Goal: Communication & Community: Answer question/provide support

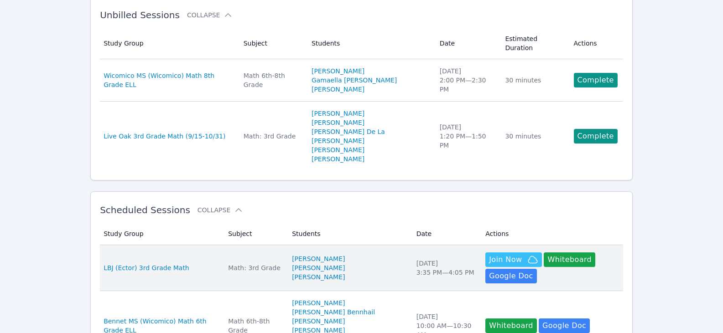
scroll to position [91, 0]
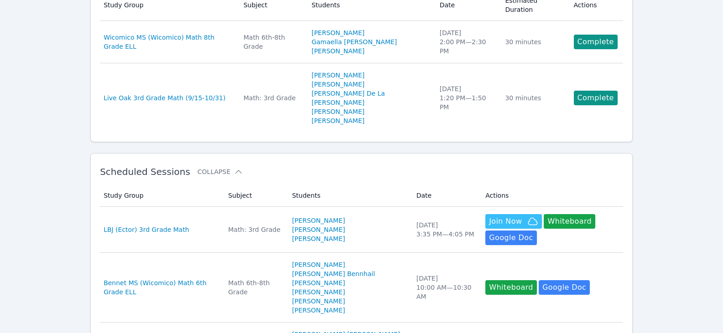
click at [322, 216] on link "[PERSON_NAME]" at bounding box center [318, 220] width 53 height 9
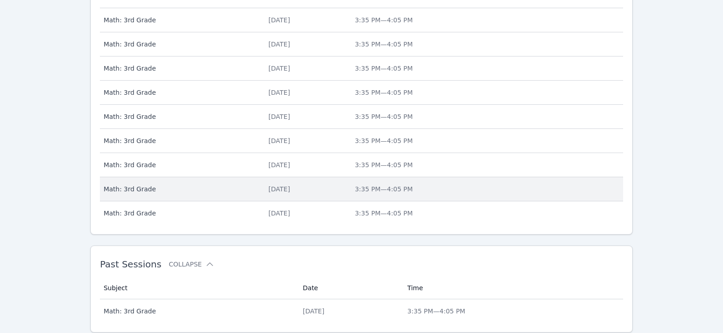
scroll to position [364, 0]
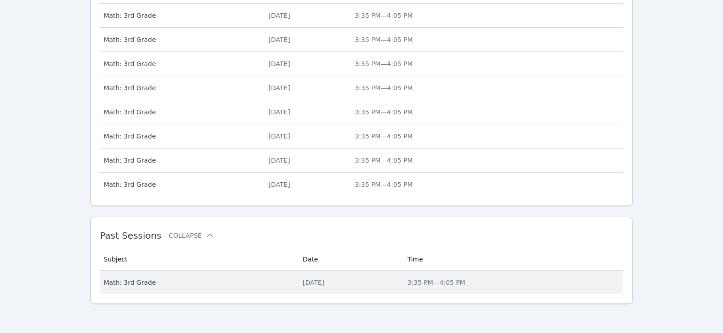
click at [303, 281] on div "[DATE]" at bounding box center [349, 282] width 93 height 9
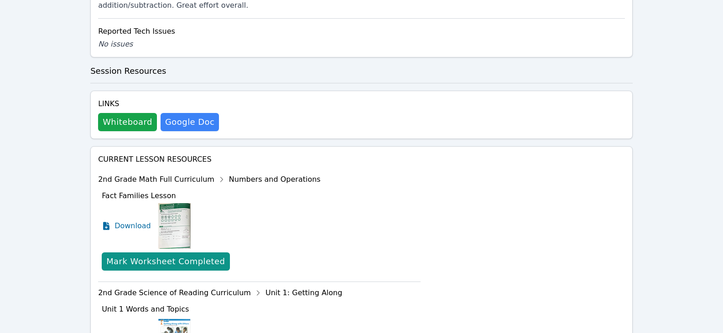
scroll to position [501, 0]
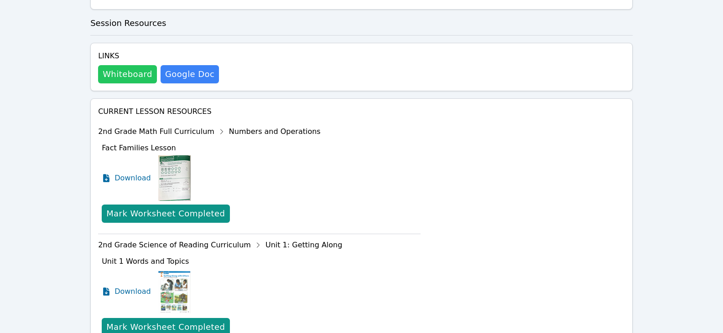
click at [123, 65] on button "Whiteboard" at bounding box center [127, 74] width 59 height 18
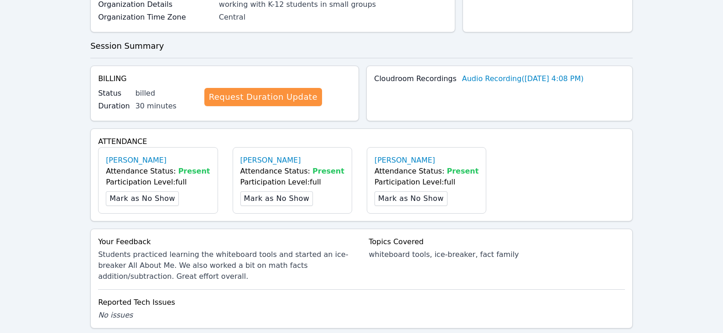
scroll to position [0, 0]
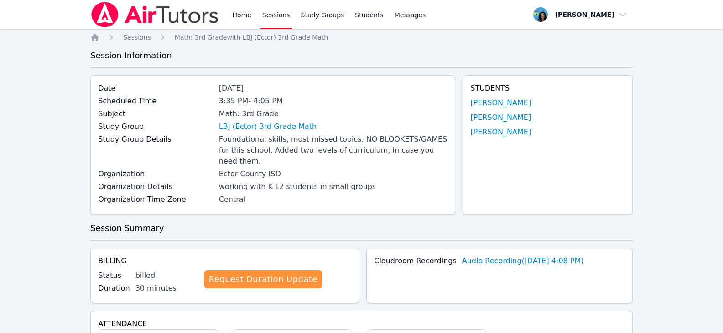
click at [270, 19] on link "Sessions" at bounding box center [275, 14] width 31 height 29
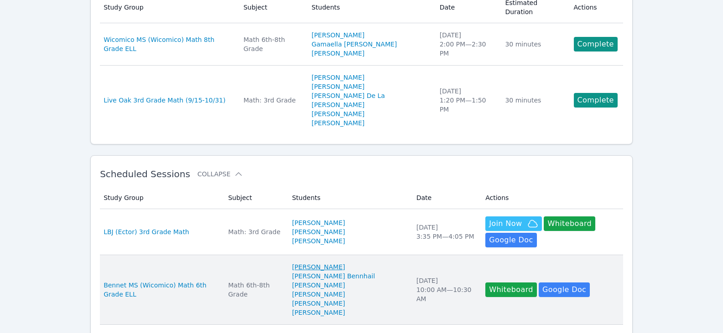
scroll to position [91, 0]
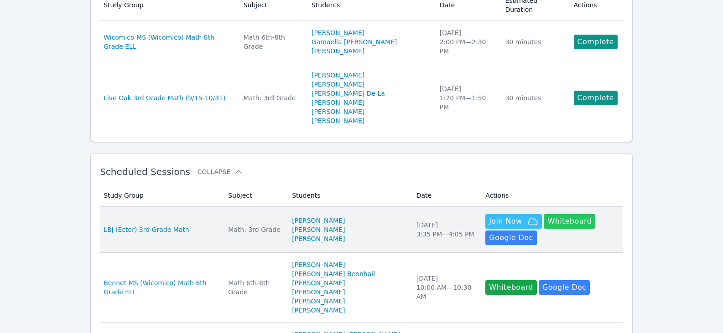
click at [543, 214] on button "Whiteboard" at bounding box center [569, 221] width 52 height 15
click at [557, 214] on button "Whiteboard" at bounding box center [569, 221] width 52 height 15
click at [174, 225] on span "LBJ (Ector) 3rd Grade Math" at bounding box center [146, 229] width 86 height 9
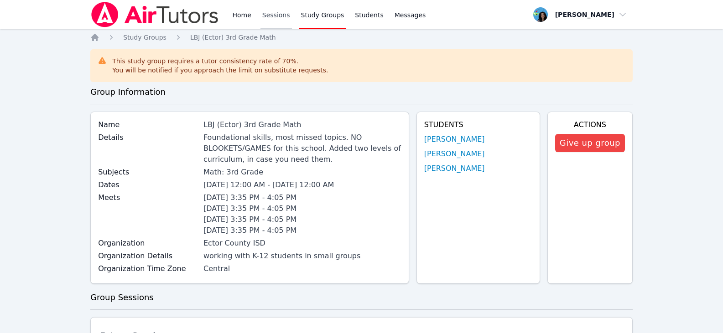
click at [269, 22] on link "Sessions" at bounding box center [275, 14] width 31 height 29
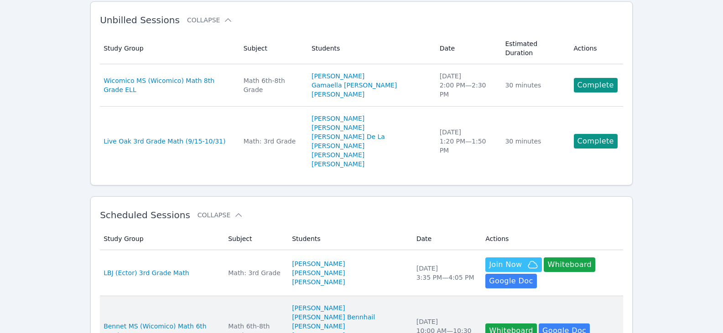
scroll to position [137, 0]
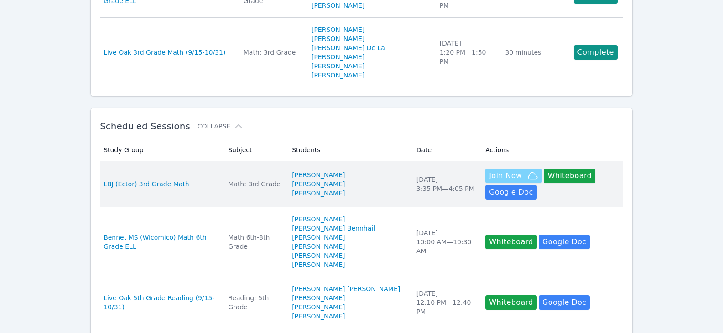
click at [491, 170] on span "Join Now" at bounding box center [505, 175] width 33 height 11
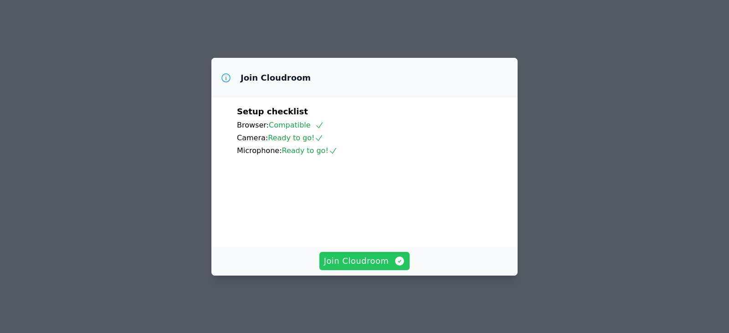
click at [394, 267] on icon "button" at bounding box center [399, 261] width 11 height 11
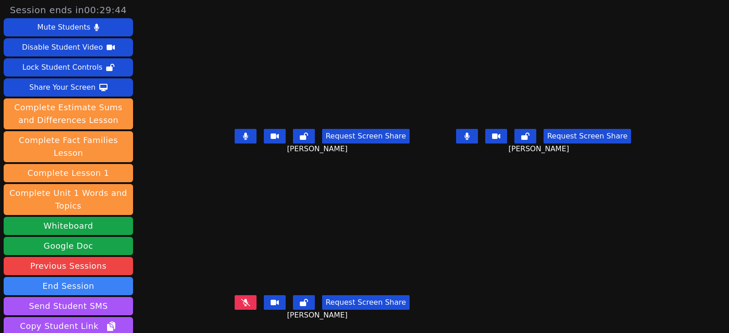
scroll to position [7, 0]
click at [87, 217] on button "Whiteboard" at bounding box center [68, 226] width 129 height 18
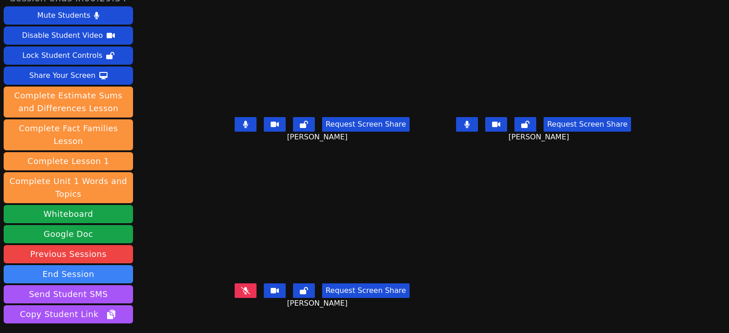
scroll to position [0, 0]
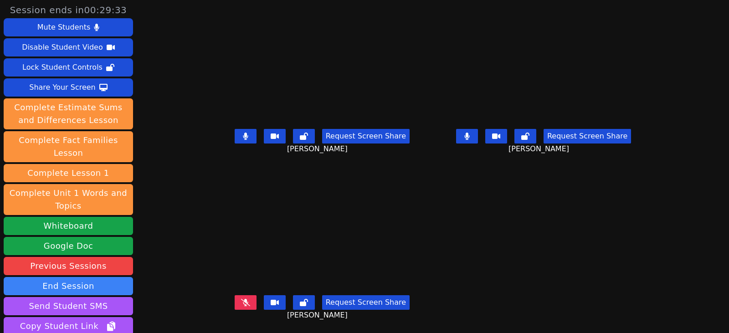
click at [239, 129] on button at bounding box center [246, 136] width 22 height 15
click at [470, 133] on icon at bounding box center [467, 136] width 5 height 7
click at [241, 299] on icon at bounding box center [245, 302] width 9 height 7
click at [235, 129] on button at bounding box center [246, 136] width 22 height 15
click at [470, 133] on icon at bounding box center [467, 136] width 5 height 7
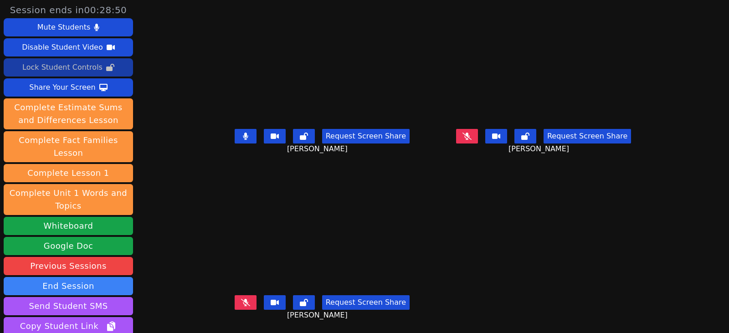
click at [67, 69] on div "Lock Student Controls" at bounding box center [62, 67] width 80 height 15
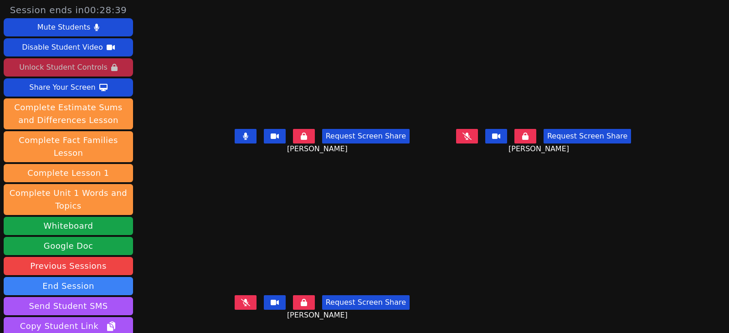
click at [241, 130] on button at bounding box center [246, 136] width 22 height 15
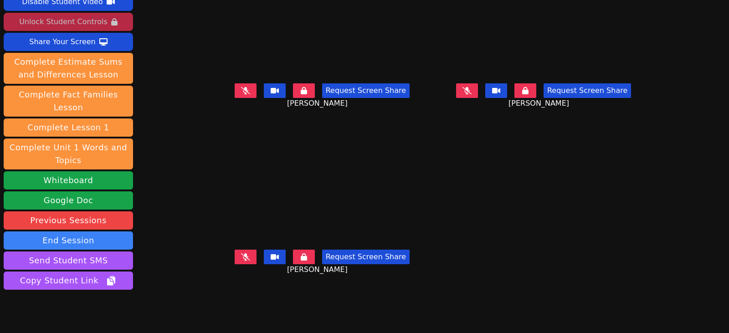
click at [478, 91] on button at bounding box center [467, 90] width 22 height 15
click at [470, 90] on icon at bounding box center [467, 90] width 5 height 7
drag, startPoint x: 478, startPoint y: 95, endPoint x: 470, endPoint y: 93, distance: 8.9
click at [478, 95] on button at bounding box center [467, 90] width 22 height 15
click at [66, 24] on div "Unlock Student Controls" at bounding box center [63, 22] width 88 height 15
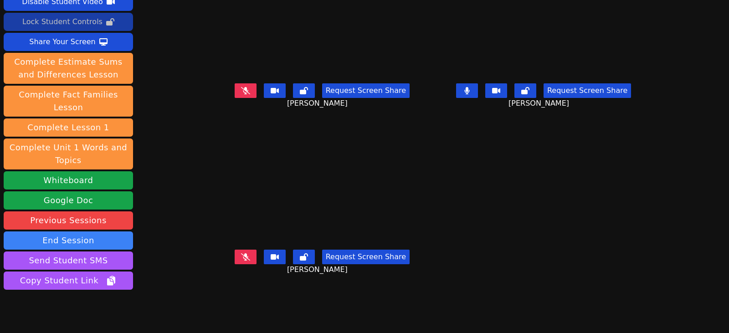
click at [238, 92] on button at bounding box center [246, 90] width 22 height 15
click at [478, 93] on button at bounding box center [467, 90] width 22 height 15
click at [243, 90] on icon at bounding box center [245, 90] width 5 height 7
click at [241, 261] on icon at bounding box center [245, 256] width 9 height 7
click at [243, 258] on icon at bounding box center [245, 256] width 5 height 7
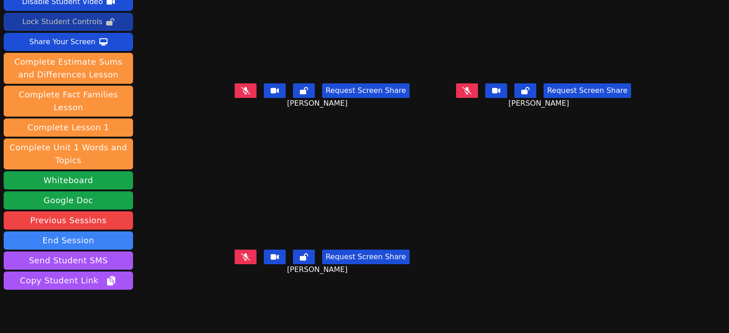
click at [464, 97] on div "Request Screen Share Eugene Bell" at bounding box center [544, 98] width 214 height 36
click at [472, 93] on icon at bounding box center [467, 90] width 9 height 7
click at [478, 93] on button at bounding box center [467, 90] width 22 height 15
click at [241, 90] on icon at bounding box center [245, 90] width 9 height 7
click at [472, 90] on icon at bounding box center [467, 90] width 9 height 7
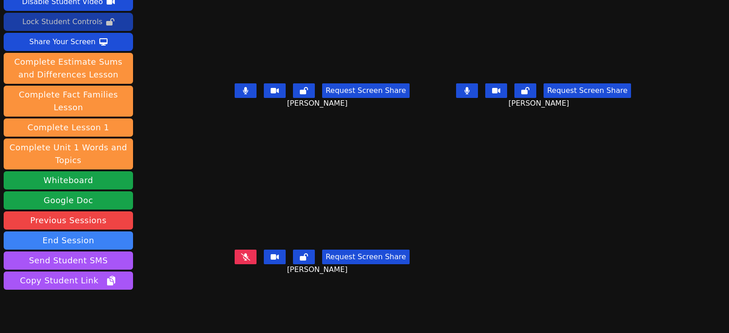
click at [470, 94] on icon at bounding box center [467, 90] width 5 height 7
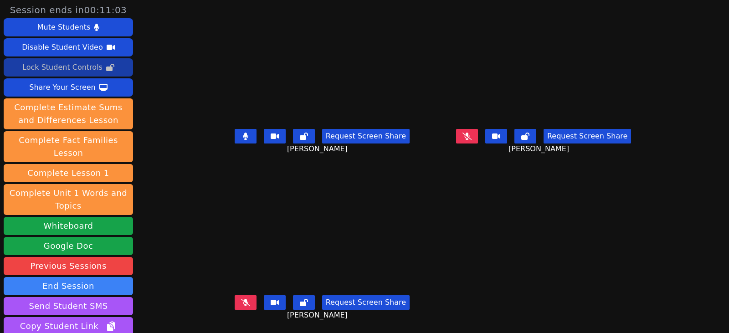
click at [235, 299] on button at bounding box center [246, 302] width 22 height 15
click at [243, 139] on icon at bounding box center [245, 136] width 5 height 7
drag, startPoint x: 232, startPoint y: 303, endPoint x: 147, endPoint y: 288, distance: 86.9
click at [243, 303] on icon at bounding box center [245, 302] width 5 height 7
click at [478, 138] on button at bounding box center [467, 136] width 22 height 15
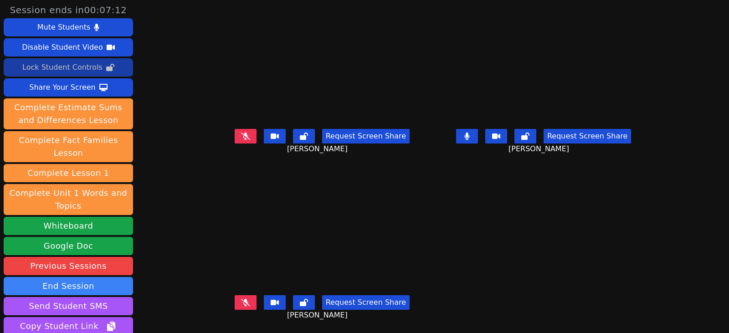
click at [237, 135] on button at bounding box center [246, 136] width 22 height 15
click at [237, 138] on button at bounding box center [246, 136] width 22 height 15
click at [241, 138] on icon at bounding box center [245, 136] width 9 height 7
click at [478, 137] on button at bounding box center [467, 136] width 22 height 15
click at [243, 139] on icon at bounding box center [245, 136] width 5 height 7
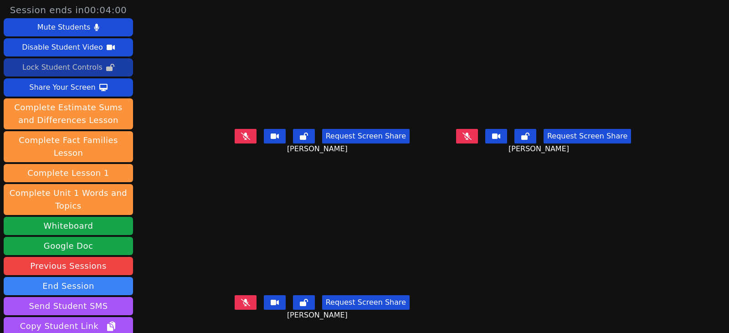
click at [230, 294] on div "Request Screen Share WYNTER WOODS" at bounding box center [322, 310] width 214 height 36
click at [241, 304] on icon at bounding box center [245, 302] width 9 height 7
click at [472, 139] on icon at bounding box center [467, 136] width 9 height 7
click at [240, 137] on button at bounding box center [246, 136] width 22 height 15
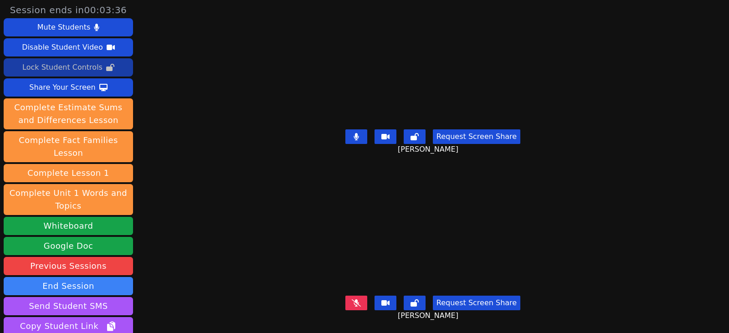
click at [362, 297] on button at bounding box center [357, 303] width 22 height 15
click at [347, 140] on div "Request Screen Share Eugene Bell" at bounding box center [433, 144] width 315 height 36
click at [349, 139] on button at bounding box center [357, 136] width 22 height 15
click at [355, 299] on icon at bounding box center [356, 302] width 5 height 7
click at [356, 134] on icon at bounding box center [356, 136] width 9 height 7
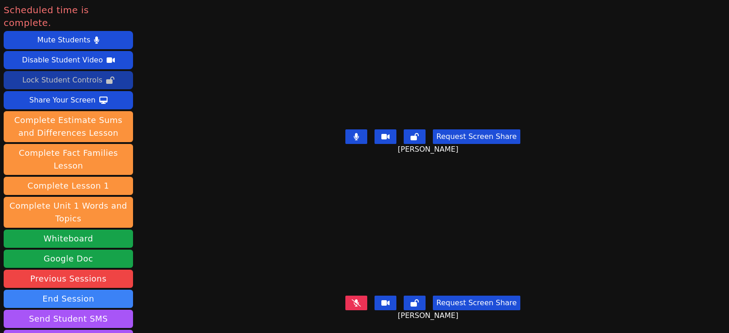
click at [364, 296] on button at bounding box center [357, 303] width 22 height 15
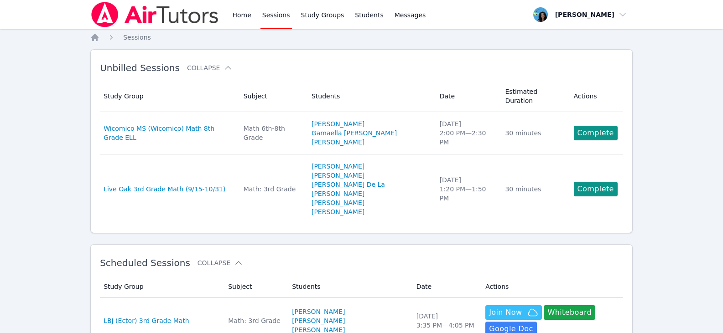
scroll to position [137, 0]
